Goal: Information Seeking & Learning: Compare options

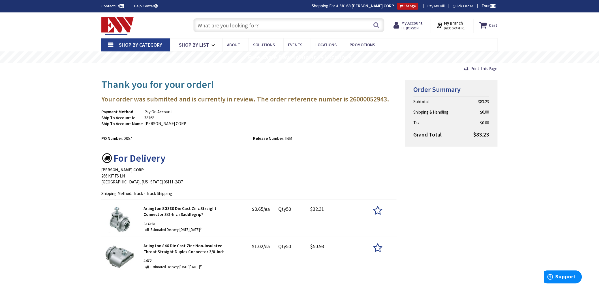
click at [201, 26] on input "text" at bounding box center [288, 25] width 191 height 14
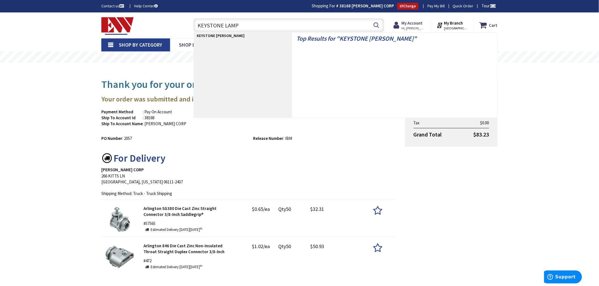
type input "KEYSTONE LAMPS"
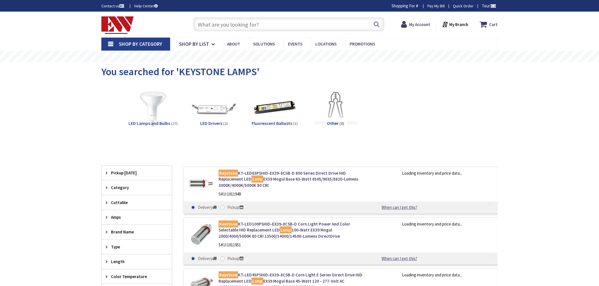
type input "[GEOGRAPHIC_DATA], [GEOGRAPHIC_DATA]"
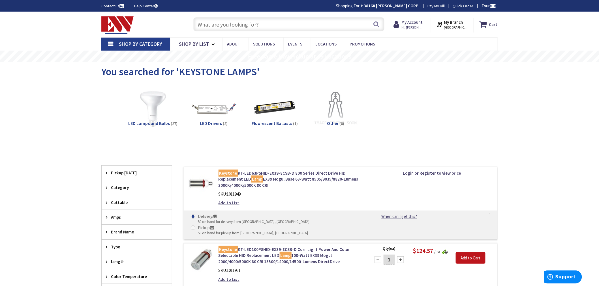
click at [204, 23] on input "text" at bounding box center [288, 24] width 191 height 14
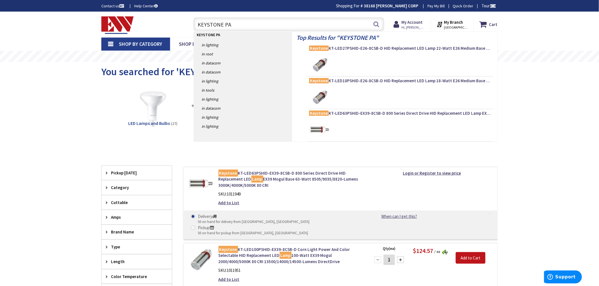
type input "KEYSTONE PAR"
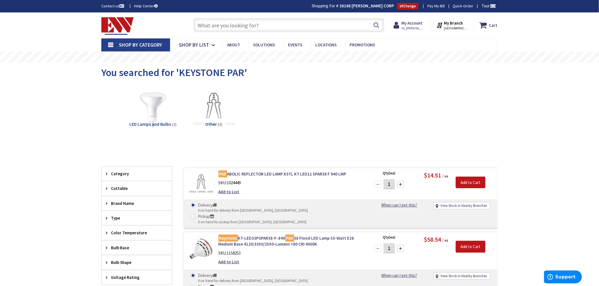
click at [206, 28] on input "text" at bounding box center [288, 25] width 191 height 14
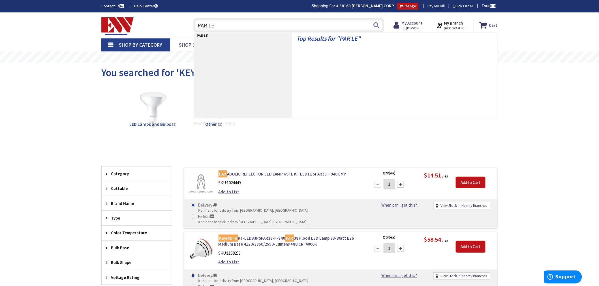
type input "PAR LED"
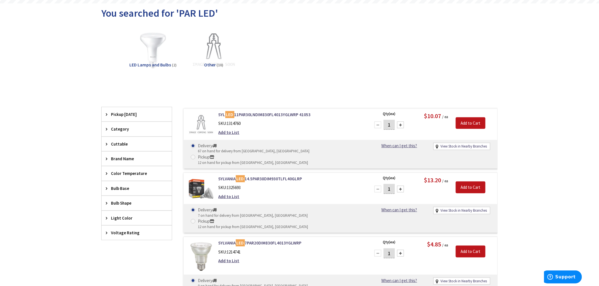
scroll to position [63, 0]
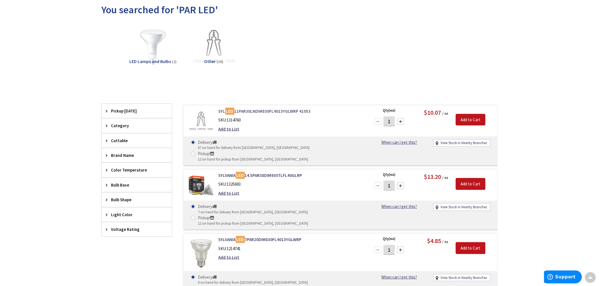
click at [263, 109] on link "SYL LED 11PAR30LNDIM830FL4013YGLWRP 41053" at bounding box center [290, 111] width 144 height 6
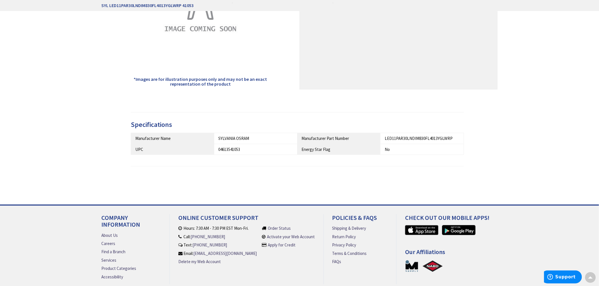
scroll to position [158, 0]
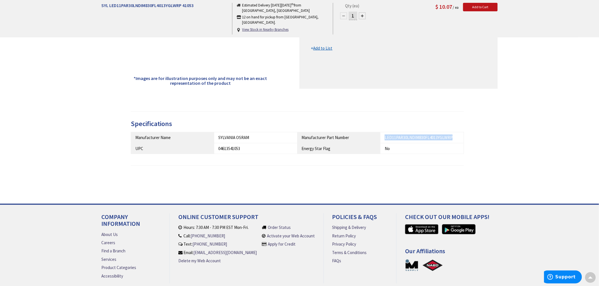
drag, startPoint x: 455, startPoint y: 137, endPoint x: 384, endPoint y: 138, distance: 71.9
click at [384, 138] on td "LED11PAR30LNDIM830FL4013YGLWRP" at bounding box center [421, 137] width 83 height 11
copy div "LED11PAR30LNDIM830FL4013YGLWRP"
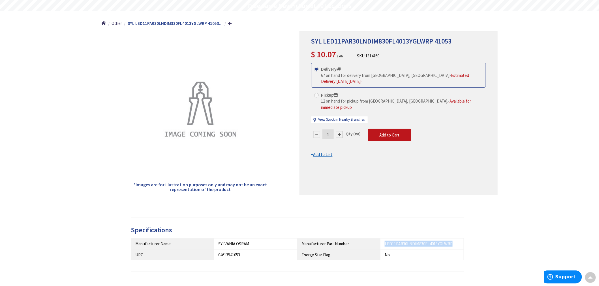
scroll to position [0, 0]
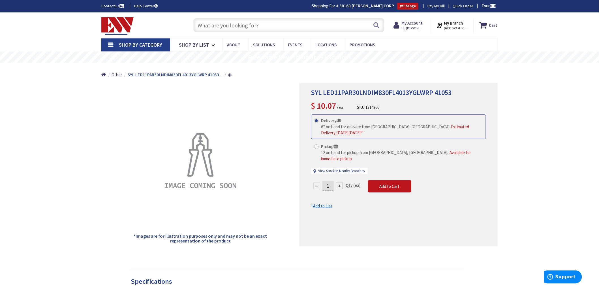
click at [197, 21] on input "text" at bounding box center [288, 25] width 191 height 14
paste input "LED11PAR30LNDIM830FL4013YGLWRP"
type input "LED11PAR30LNDIM830FL4013YGLWRP"
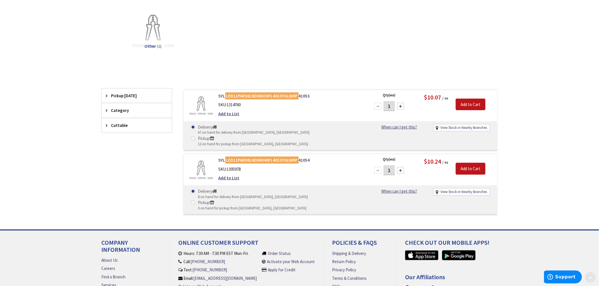
scroll to position [109, 0]
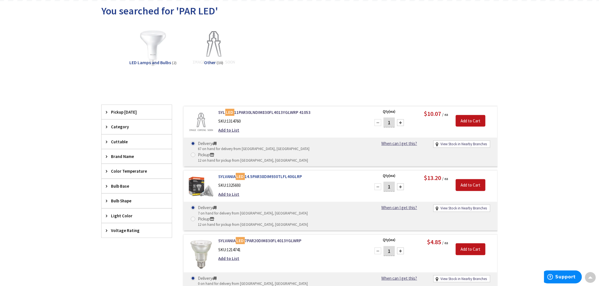
scroll to position [63, 0]
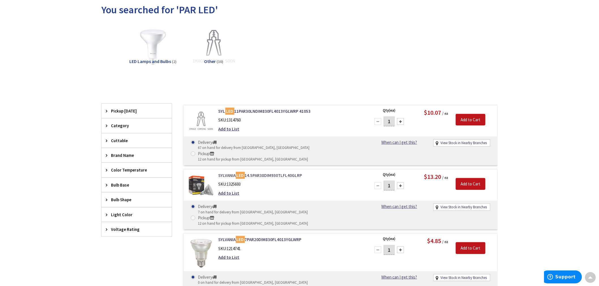
click at [262, 173] on link "SYLVANIA LED 14.5PAR38DIM930TLFL40GLRP" at bounding box center [290, 176] width 144 height 6
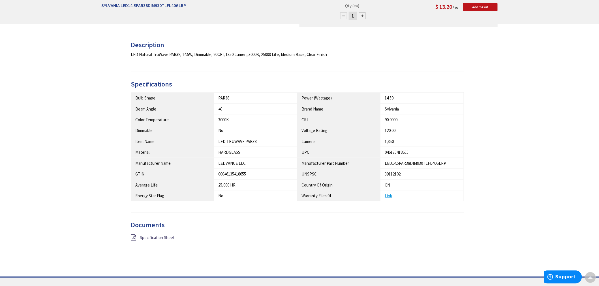
scroll to position [221, 0]
click at [154, 237] on span "Specification Sheet" at bounding box center [157, 236] width 35 height 5
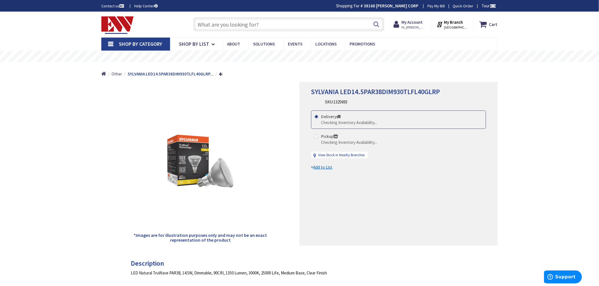
click at [208, 23] on input "text" at bounding box center [288, 24] width 191 height 14
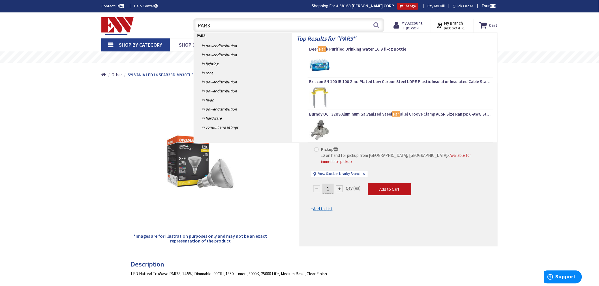
type input "PAR30"
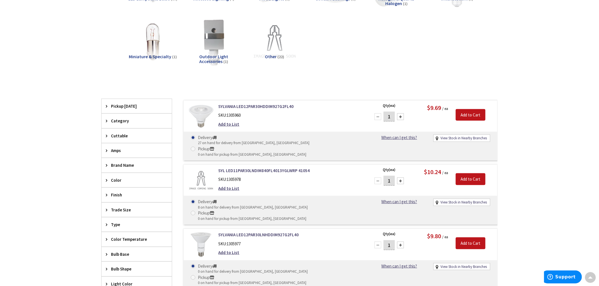
scroll to position [157, 0]
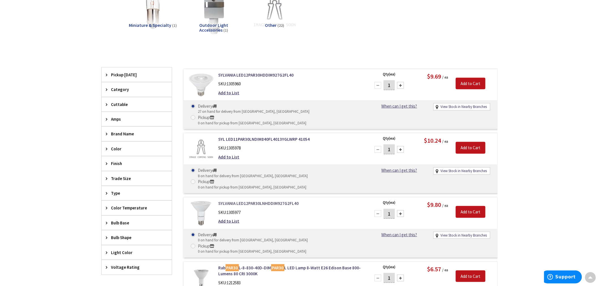
click at [258, 201] on link "SYLVANIA LED12PAR30LNHDDIM927G2FL40" at bounding box center [290, 204] width 144 height 6
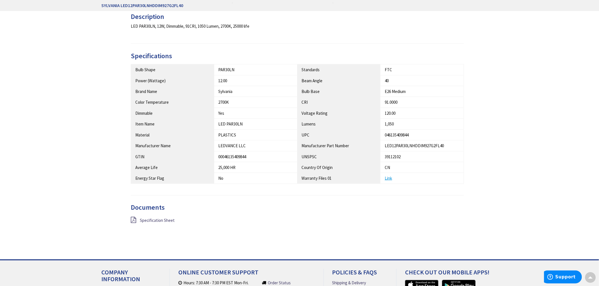
scroll to position [252, 0]
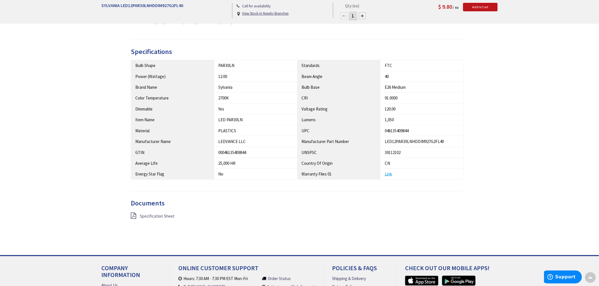
click at [157, 218] on span "Specification Sheet" at bounding box center [157, 216] width 35 height 5
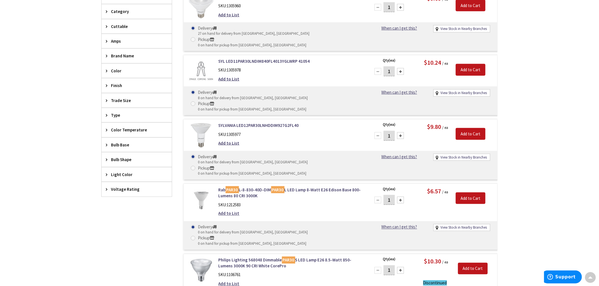
scroll to position [204, 0]
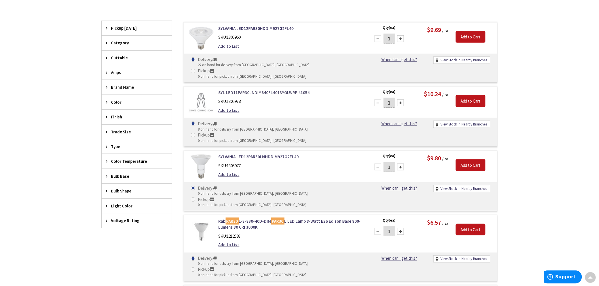
click at [242, 90] on link "SYL LED11PAR30LNDIM840FL4013YGLWRP 41054" at bounding box center [290, 93] width 144 height 6
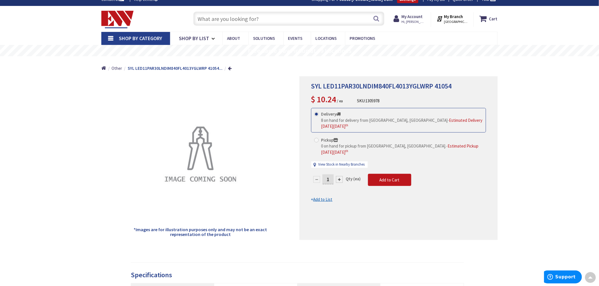
scroll to position [1, 0]
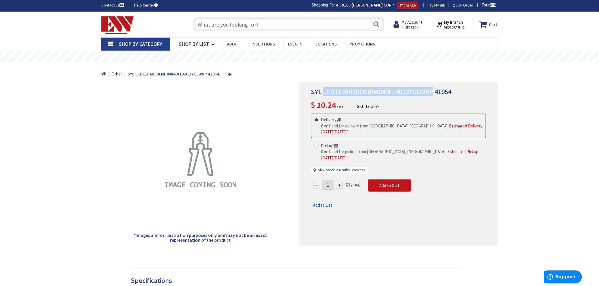
drag, startPoint x: 433, startPoint y: 91, endPoint x: 323, endPoint y: 93, distance: 109.5
click at [323, 93] on span "SYL LED11PAR30LNDIM840FL4013YGLWRP 41054" at bounding box center [381, 91] width 141 height 9
copy span "LED11PAR30LNDIM840FL4013YGLWRP"
